Goal: Information Seeking & Learning: Compare options

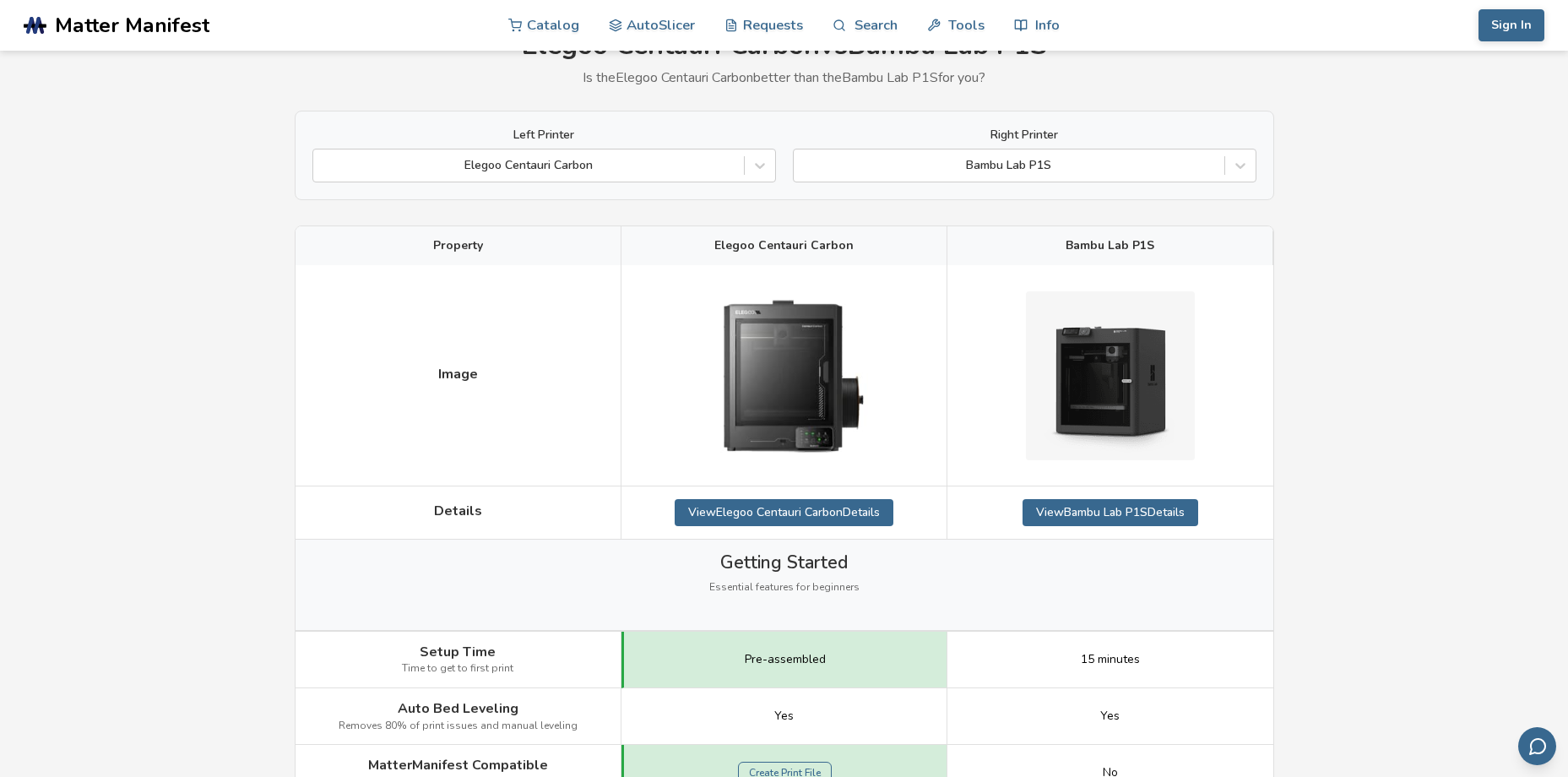
scroll to position [169, 0]
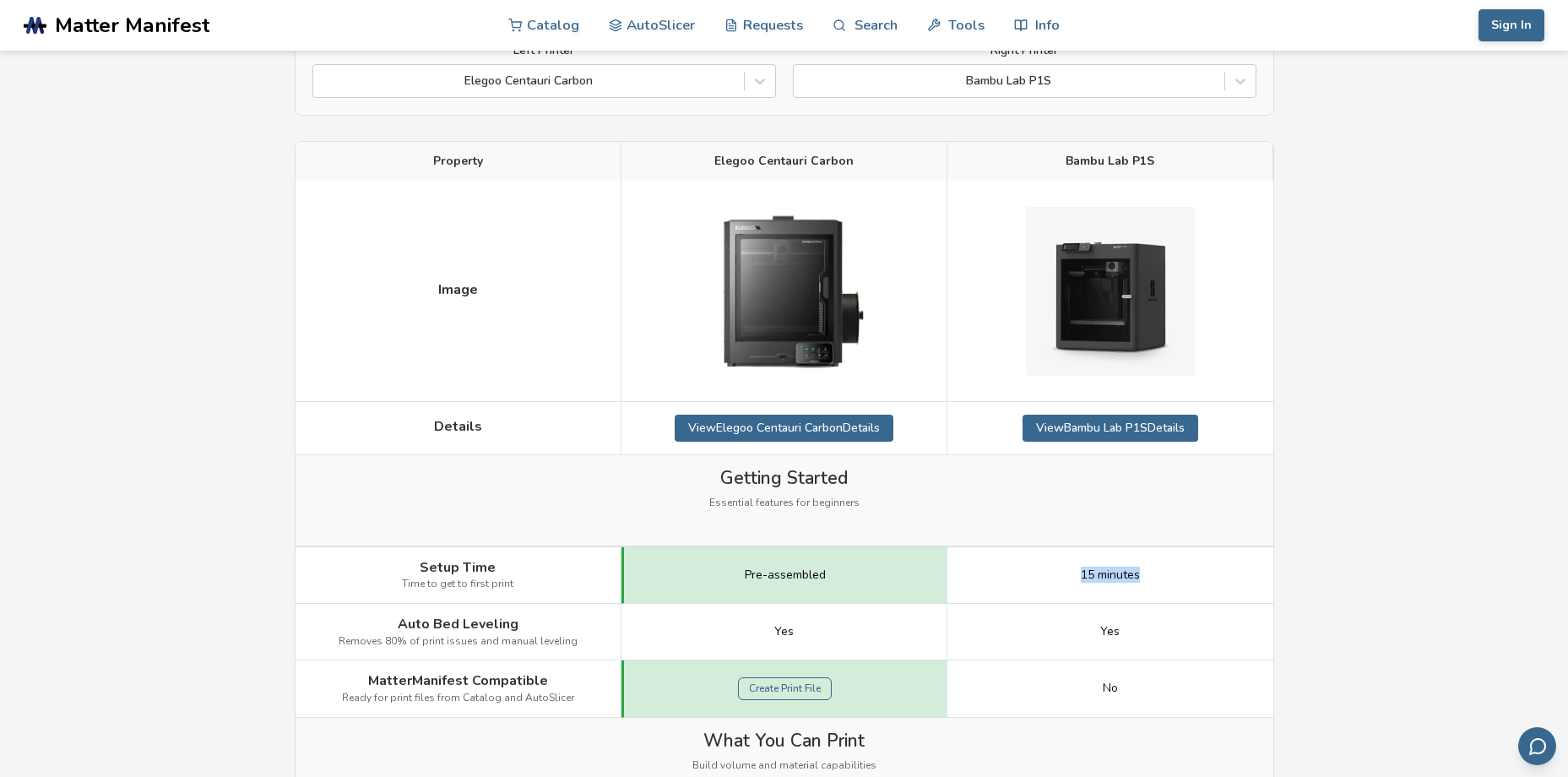
drag, startPoint x: 1138, startPoint y: 576, endPoint x: 1054, endPoint y: 576, distance: 84.0
click at [1054, 576] on div "15 minutes" at bounding box center [1110, 575] width 326 height 57
drag, startPoint x: 1054, startPoint y: 576, endPoint x: 1064, endPoint y: 577, distance: 10.0
click at [1064, 577] on div "15 minutes" at bounding box center [1110, 575] width 326 height 57
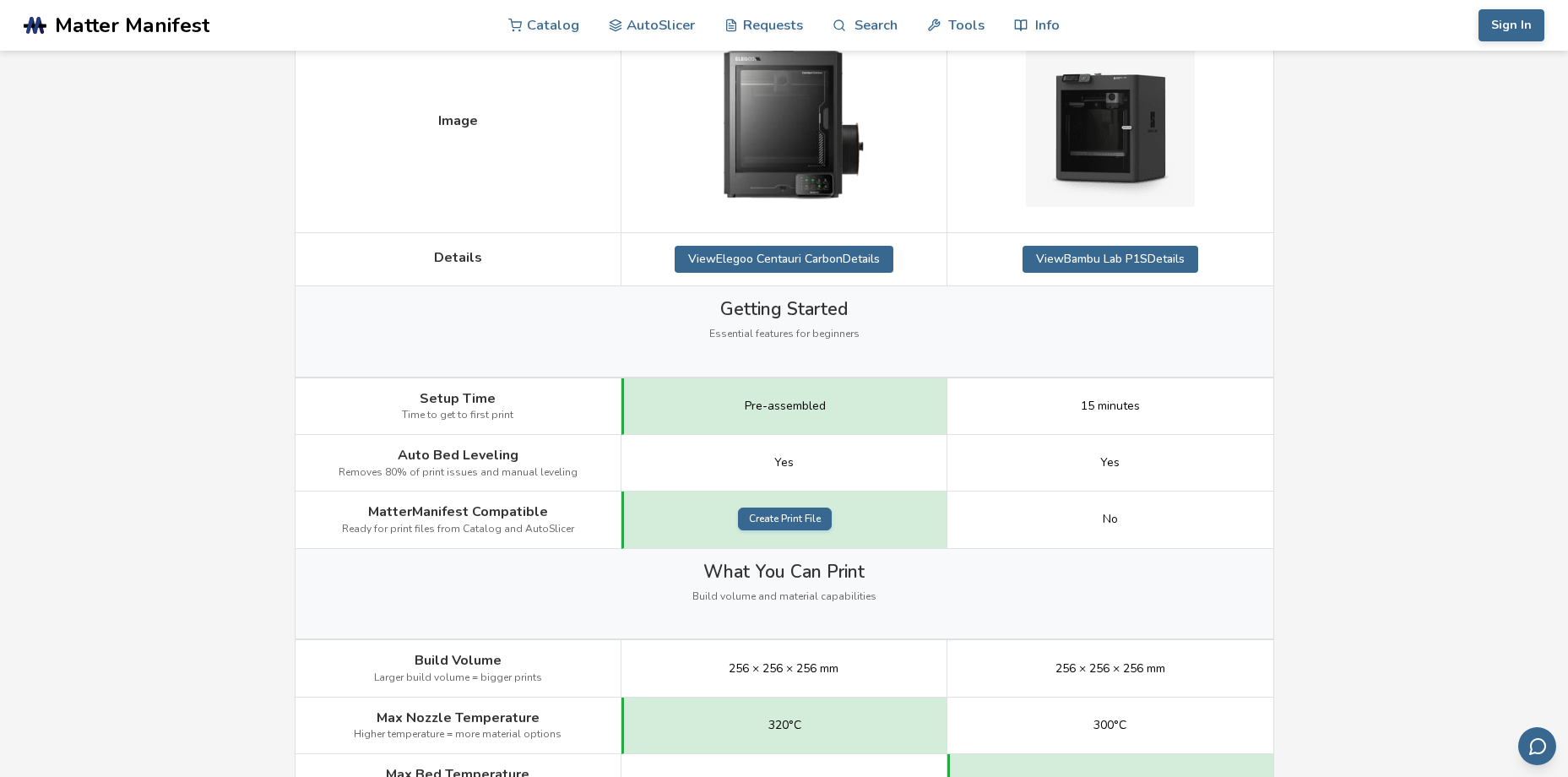
click at [777, 518] on link "Create Print File" at bounding box center [784, 519] width 94 height 24
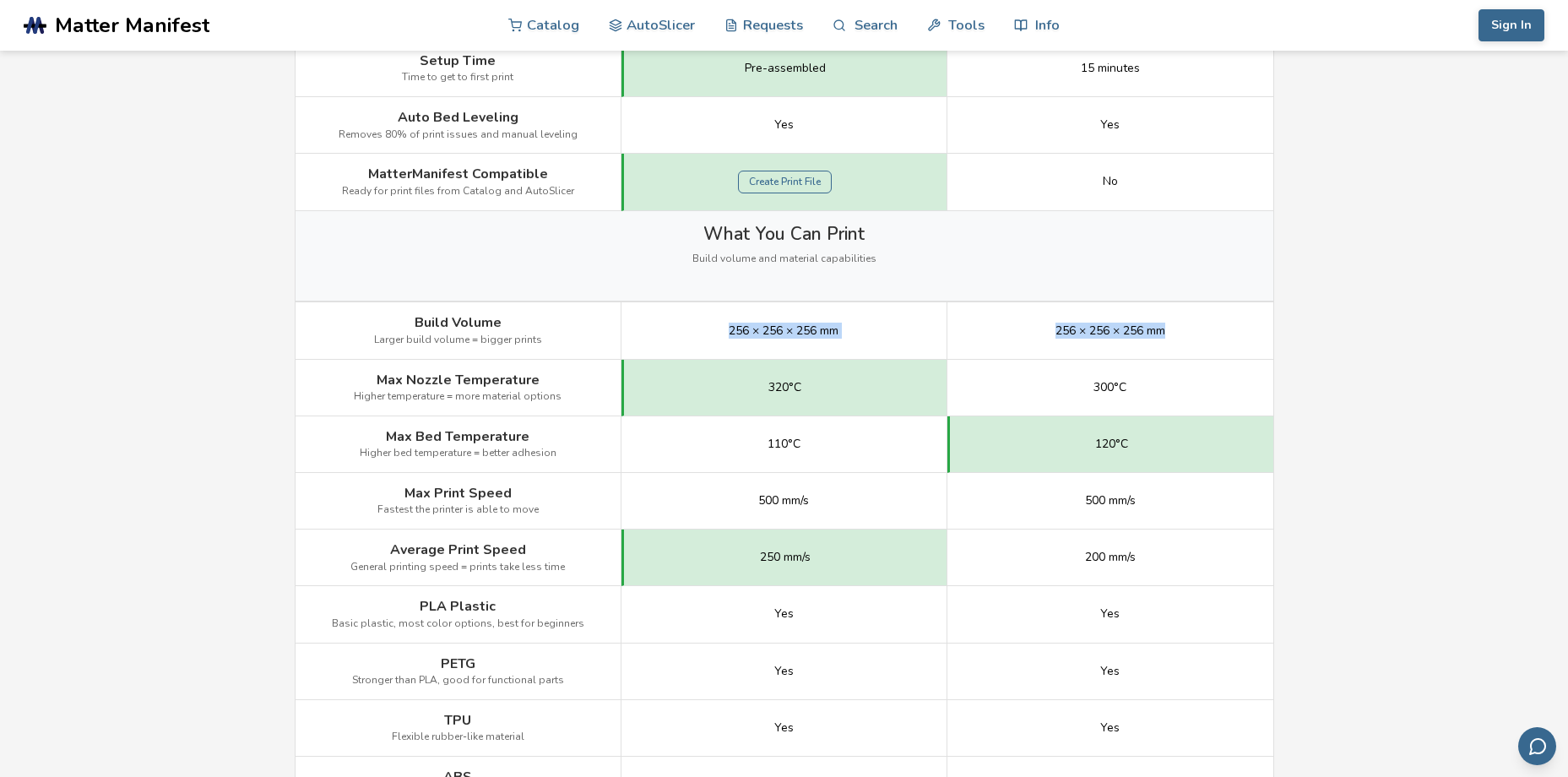
drag, startPoint x: 1203, startPoint y: 333, endPoint x: 716, endPoint y: 336, distance: 487.0
click at [0, 0] on div "Build Volume Larger build volume = bigger prints 256 × 256 × 256 mm 256 × 256 ×…" at bounding box center [0, 0] width 0 height 0
drag, startPoint x: 1197, startPoint y: 386, endPoint x: 766, endPoint y: 391, distance: 431.0
click at [0, 0] on div "Max Nozzle Temperature Higher temperature = more material options 320°C 300°C" at bounding box center [0, 0] width 0 height 0
drag, startPoint x: 766, startPoint y: 391, endPoint x: 1119, endPoint y: 450, distance: 357.9
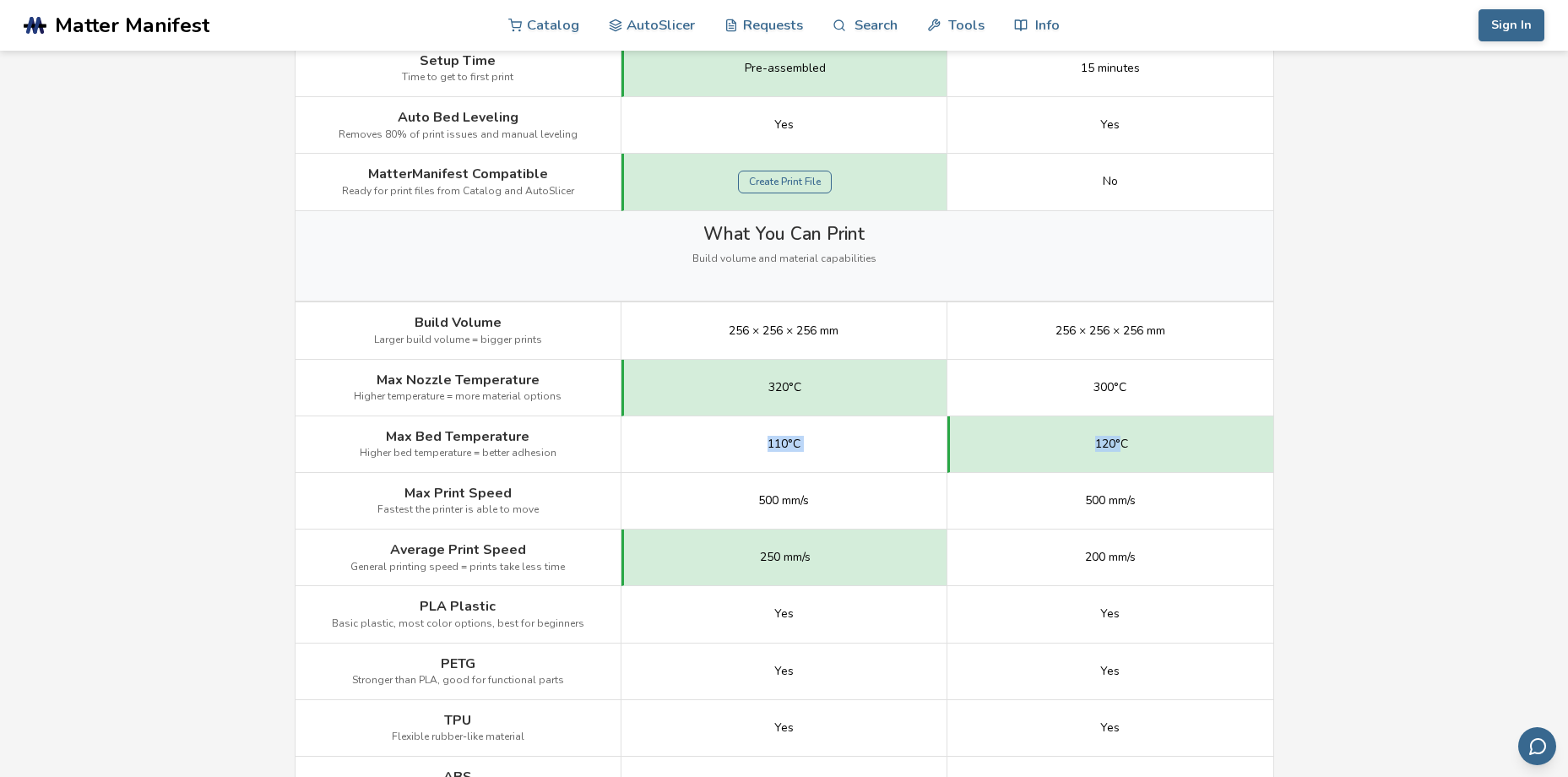
click at [0, 0] on div "Max Bed Temperature Higher bed temperature = better adhesion 110°C 120°C" at bounding box center [0, 0] width 0 height 0
drag, startPoint x: 1119, startPoint y: 450, endPoint x: 752, endPoint y: 510, distance: 371.9
click at [0, 0] on div "Max Print Speed Fastest the printer is able to move 500 mm/s 500 mm/s" at bounding box center [0, 0] width 0 height 0
drag, startPoint x: 752, startPoint y: 510, endPoint x: 730, endPoint y: 507, distance: 22.2
click at [730, 507] on div "500 mm/s" at bounding box center [784, 501] width 326 height 57
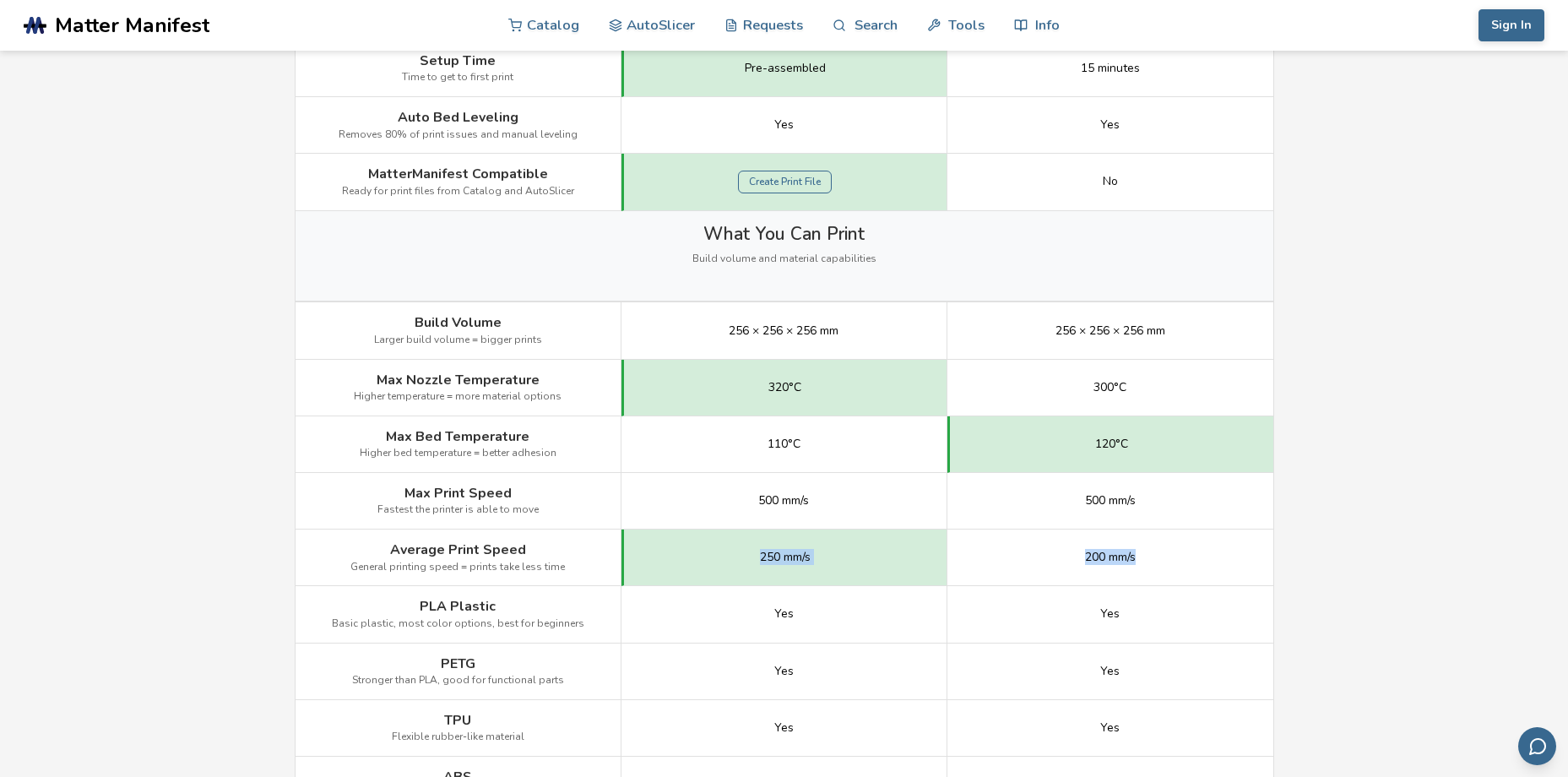
drag, startPoint x: 1165, startPoint y: 557, endPoint x: 720, endPoint y: 546, distance: 445.1
click at [0, 0] on div "Average Print Speed General printing speed = prints take less time 250 mm/s 200…" at bounding box center [0, 0] width 0 height 0
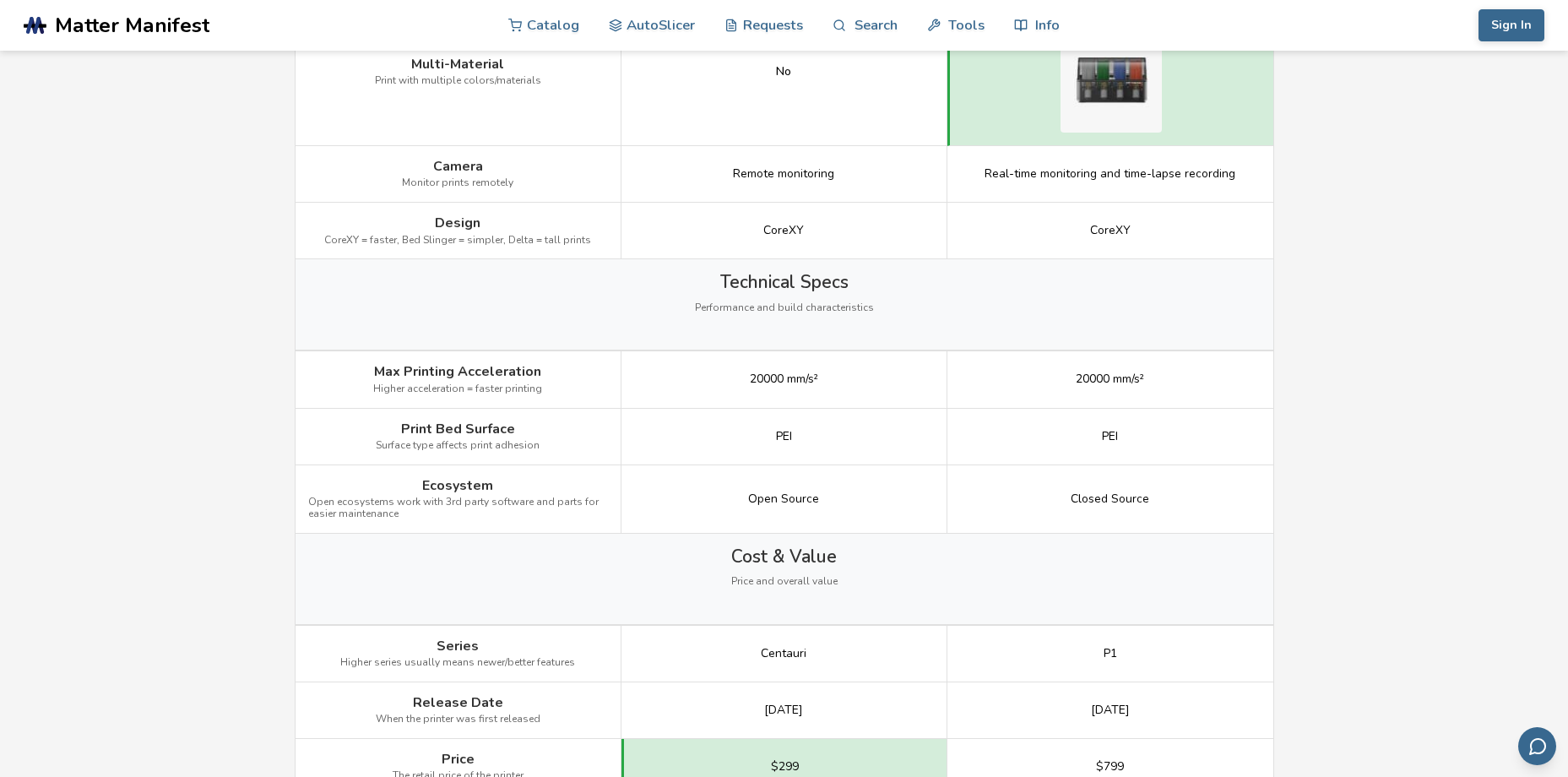
scroll to position [2281, 0]
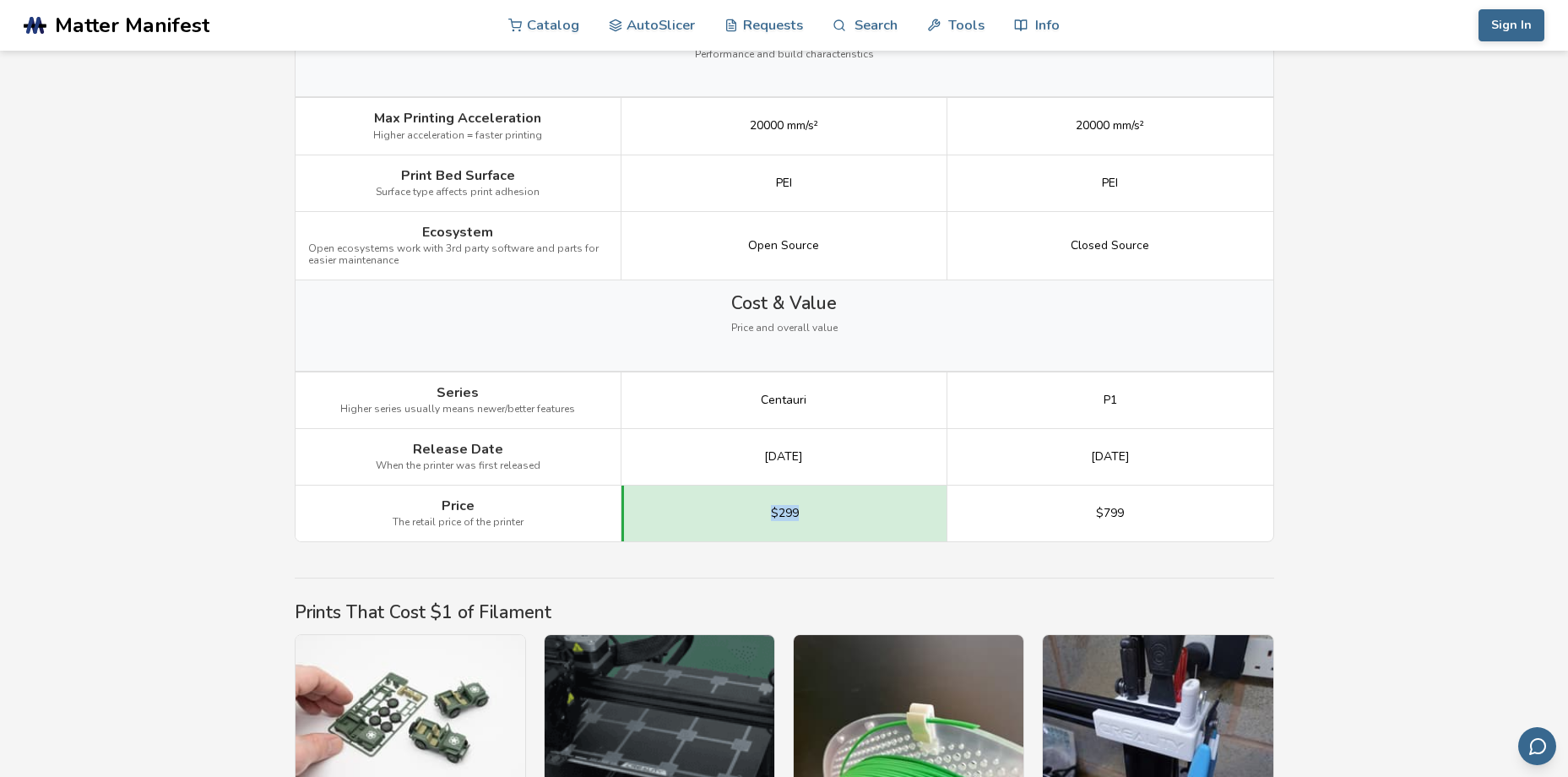
drag, startPoint x: 809, startPoint y: 523, endPoint x: 728, endPoint y: 511, distance: 81.9
click at [728, 511] on div "$299" at bounding box center [784, 514] width 326 height 56
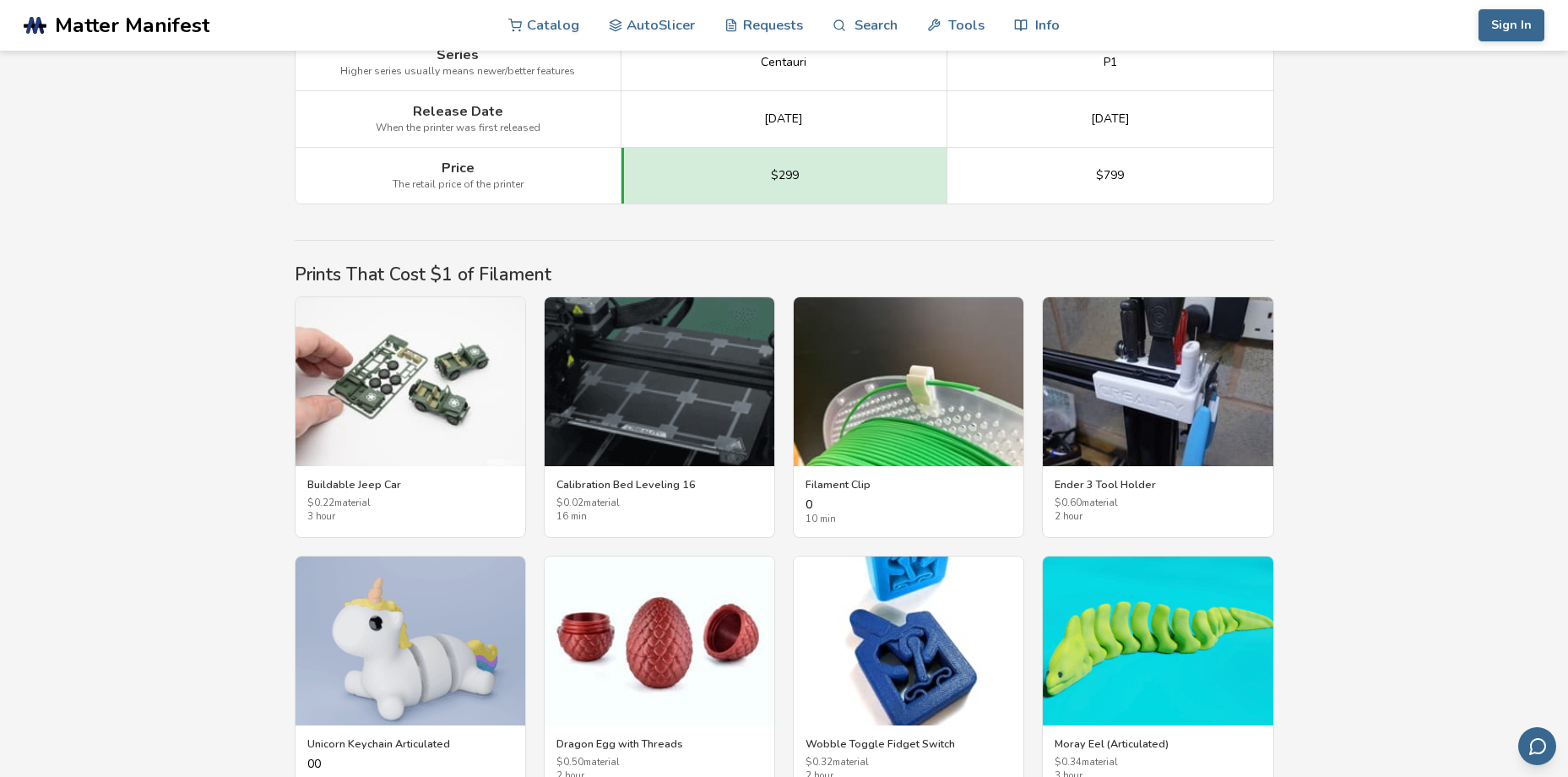
scroll to position [2196, 0]
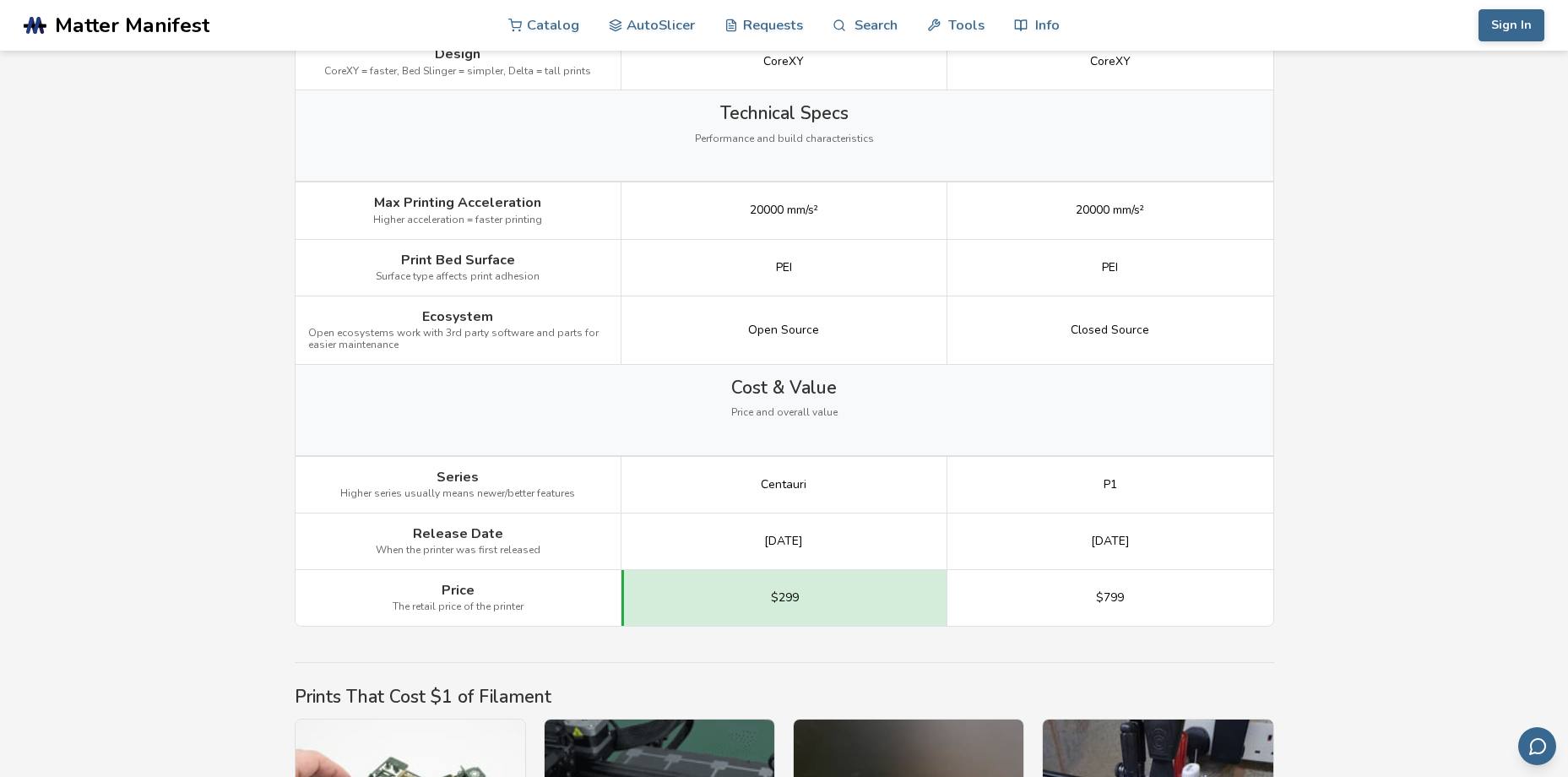
drag, startPoint x: 853, startPoint y: 538, endPoint x: 723, endPoint y: 539, distance: 130.0
click at [723, 539] on div "[DATE]" at bounding box center [784, 542] width 326 height 57
drag, startPoint x: 723, startPoint y: 539, endPoint x: 696, endPoint y: 540, distance: 27.0
click at [696, 540] on div "[DATE]" at bounding box center [784, 542] width 326 height 57
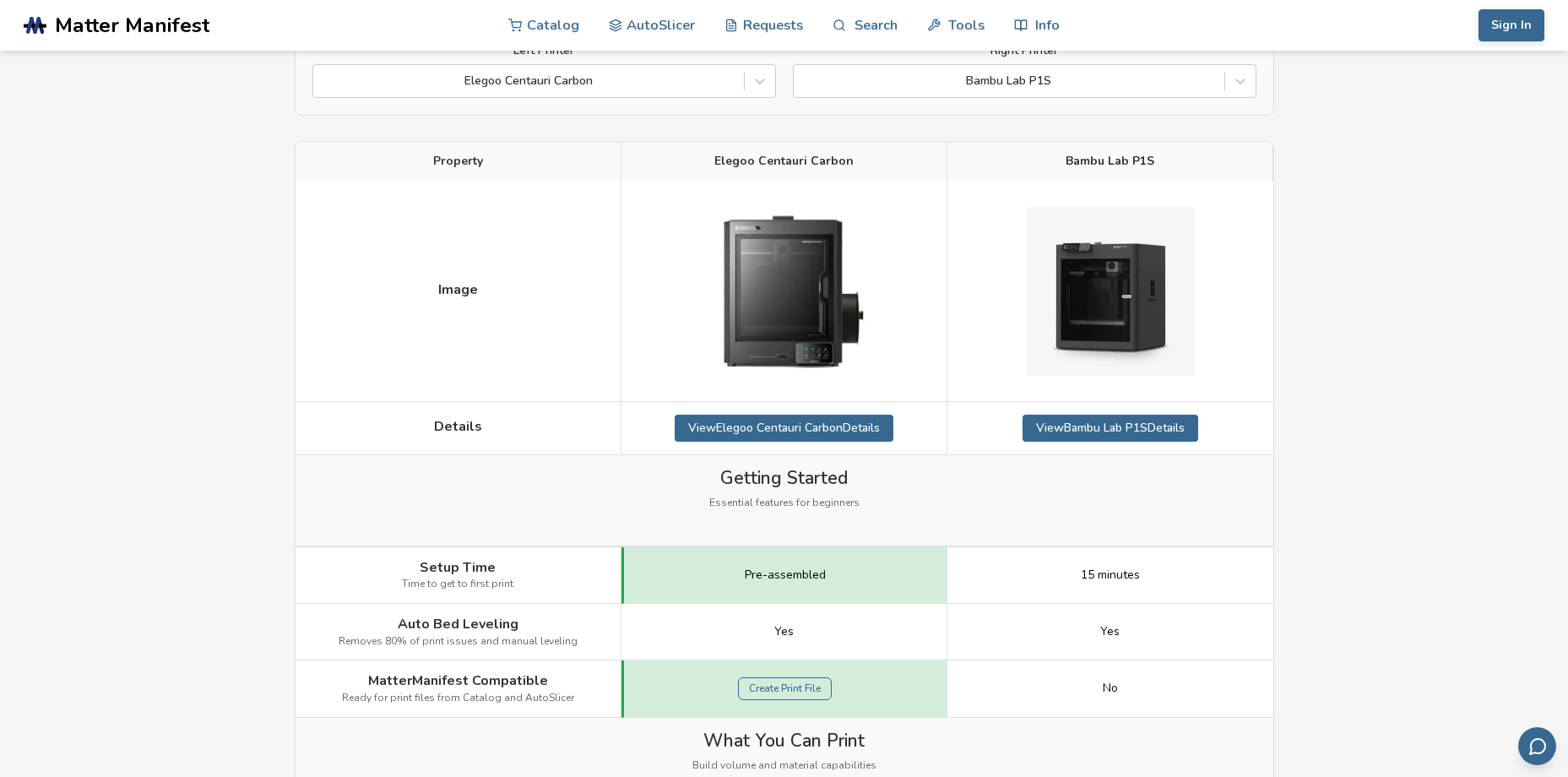
scroll to position [676, 0]
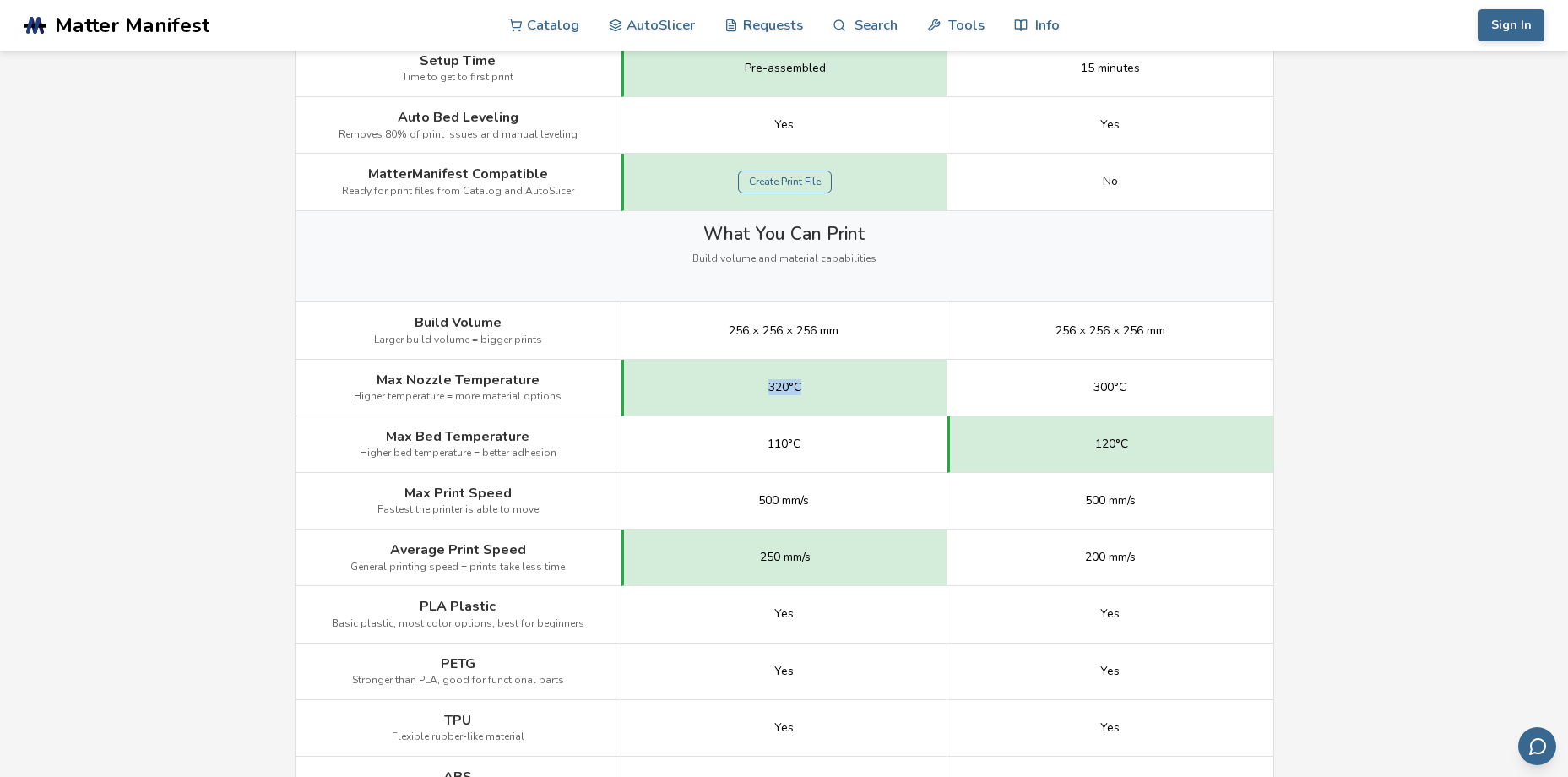
drag, startPoint x: 814, startPoint y: 379, endPoint x: 714, endPoint y: 388, distance: 100.4
click at [714, 388] on div "320°C" at bounding box center [784, 388] width 326 height 57
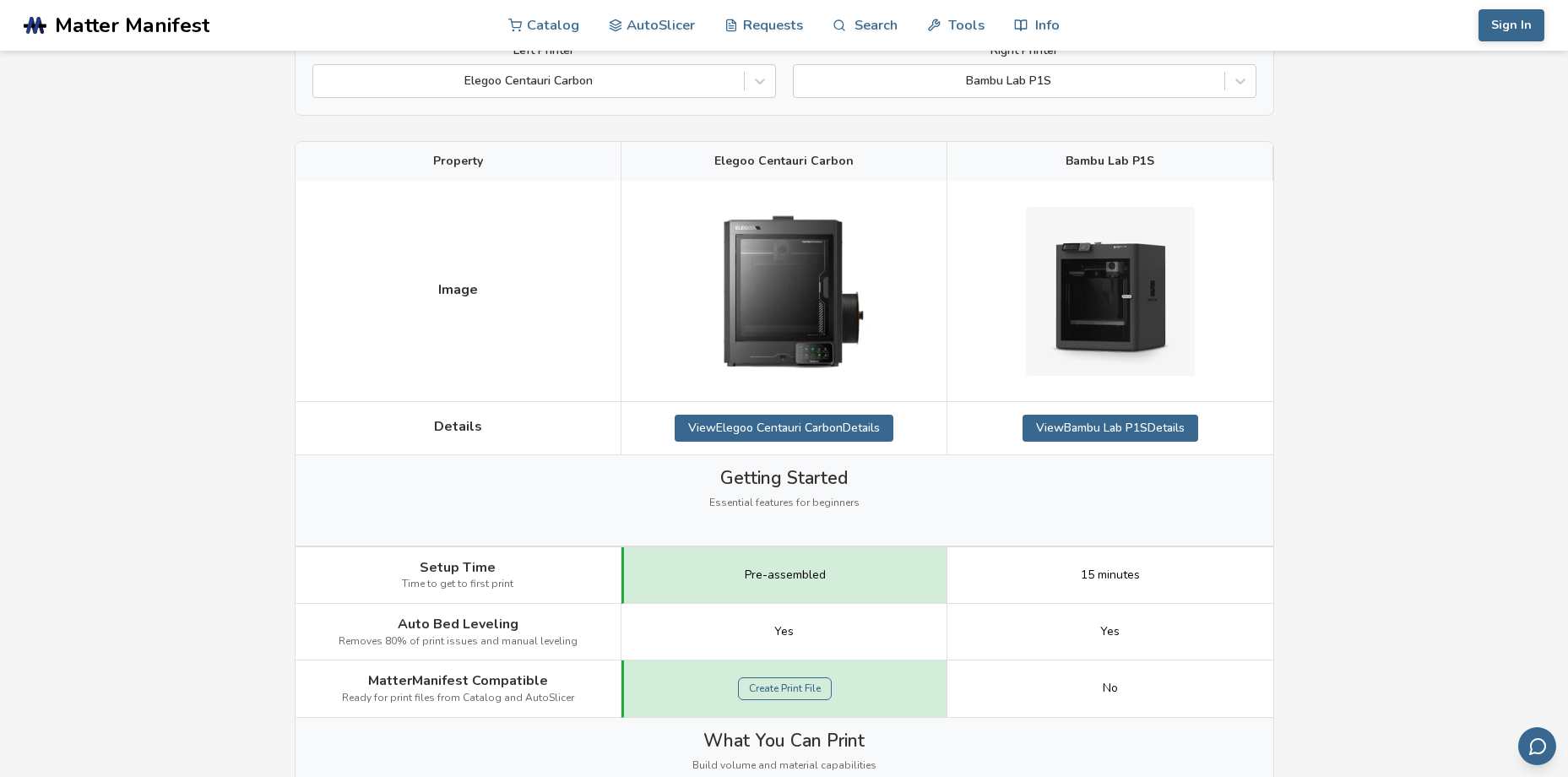
scroll to position [0, 0]
